Goal: Task Accomplishment & Management: Complete application form

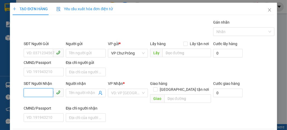
click at [32, 91] on input "SĐT Người Nhận" at bounding box center [39, 92] width 30 height 9
type input "0775138235"
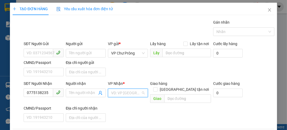
click at [122, 89] on input "search" at bounding box center [126, 93] width 30 height 8
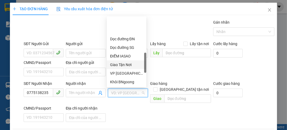
scroll to position [150, 0]
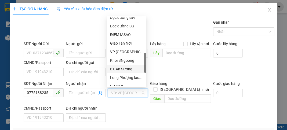
click at [129, 68] on div "BX An Sương" at bounding box center [126, 69] width 33 height 6
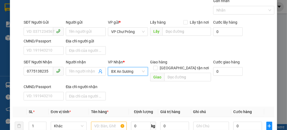
scroll to position [43, 0]
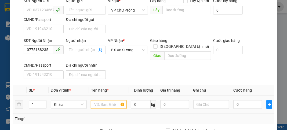
click at [91, 100] on input "text" at bounding box center [109, 104] width 36 height 9
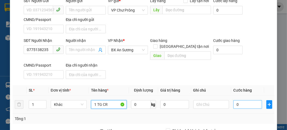
type input "1 TG CR"
click at [248, 100] on input "0" at bounding box center [247, 104] width 28 height 9
type input "4"
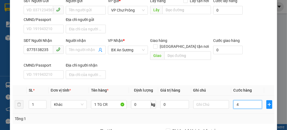
type input "40"
type input "400"
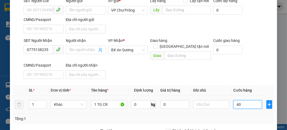
type input "400"
type input "4.000"
type input "40.000"
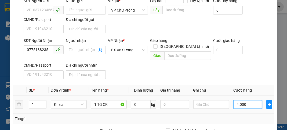
type input "40.000"
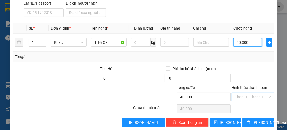
type input "40.000"
click at [242, 93] on input "Hình thức thanh toán" at bounding box center [251, 97] width 33 height 8
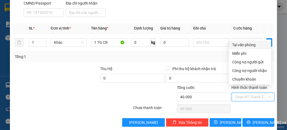
click at [245, 45] on div "Tại văn phòng" at bounding box center [250, 45] width 36 height 6
type input "0"
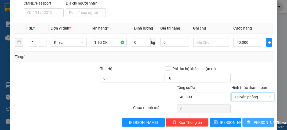
click at [254, 118] on button "[PERSON_NAME] và In" at bounding box center [259, 122] width 32 height 9
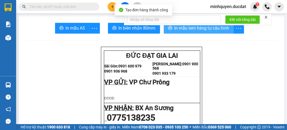
click at [219, 30] on span "In mẫu tem hàng tự cấu hình" at bounding box center [202, 28] width 55 height 7
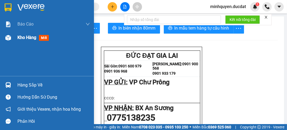
click at [23, 39] on span "Kho hàng" at bounding box center [26, 37] width 19 height 5
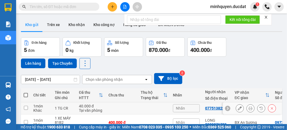
click at [238, 108] on icon at bounding box center [240, 108] width 4 height 4
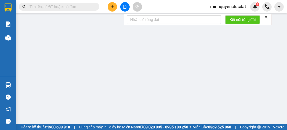
type input "0775138235"
type input "40.000"
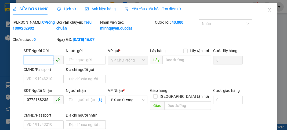
scroll to position [64, 0]
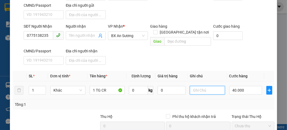
click at [198, 91] on input "text" at bounding box center [207, 90] width 35 height 9
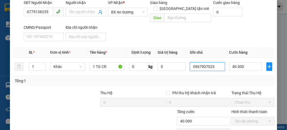
scroll to position [118, 0]
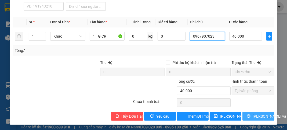
type input "0967907023"
click at [254, 115] on span "[PERSON_NAME] và In" at bounding box center [272, 116] width 38 height 6
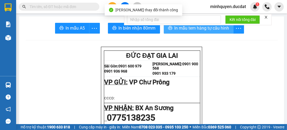
click at [218, 29] on span "In mẫu tem hàng tự cấu hình" at bounding box center [202, 28] width 55 height 7
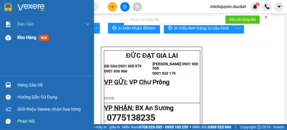
click at [32, 36] on span "Kho hàng" at bounding box center [26, 37] width 19 height 5
